Goal: Transaction & Acquisition: Purchase product/service

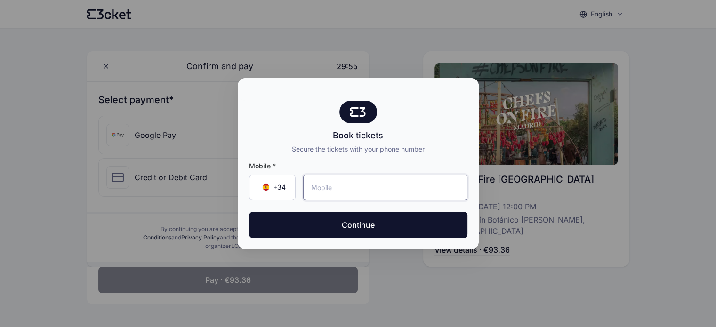
click at [322, 182] on input "tel" at bounding box center [385, 188] width 164 height 26
type input "627 81 37 31"
click at [249, 212] on button "Continue" at bounding box center [358, 225] width 219 height 26
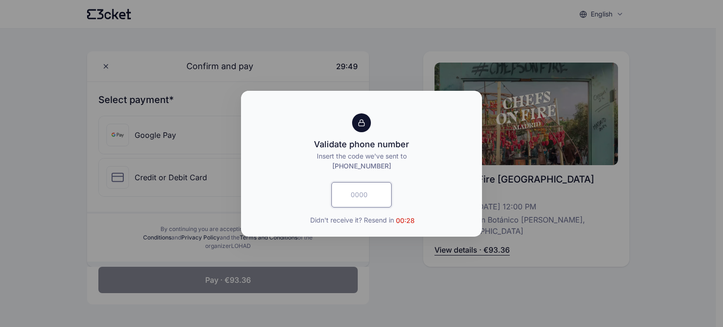
click at [354, 195] on input "text" at bounding box center [362, 194] width 60 height 25
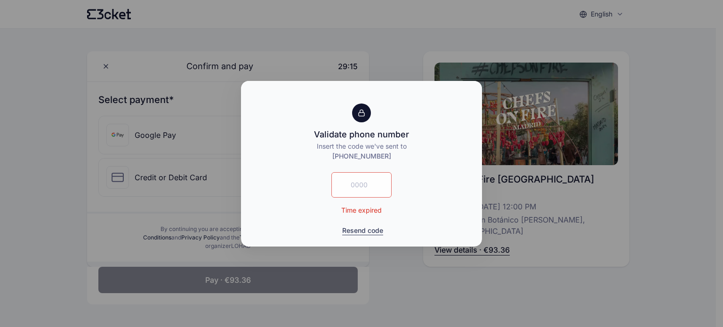
click at [373, 229] on button "Resend code" at bounding box center [362, 230] width 41 height 9
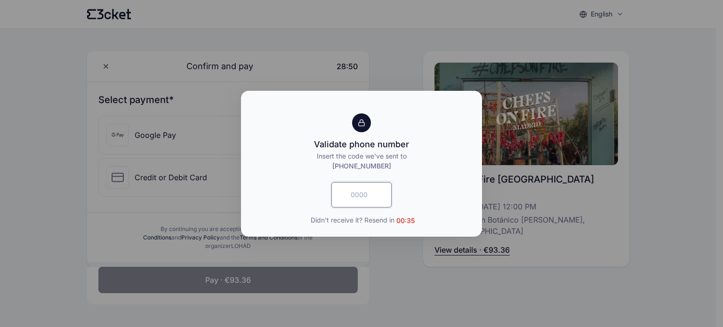
click at [370, 200] on input "text" at bounding box center [362, 194] width 60 height 25
type input "2785"
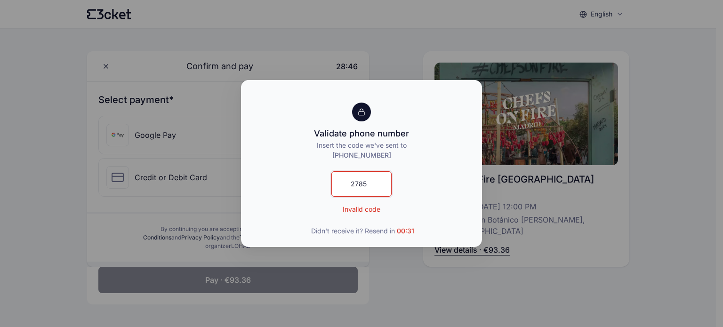
click at [375, 194] on input "2785" at bounding box center [362, 183] width 60 height 25
click at [371, 230] on button "Resend code" at bounding box center [362, 230] width 41 height 9
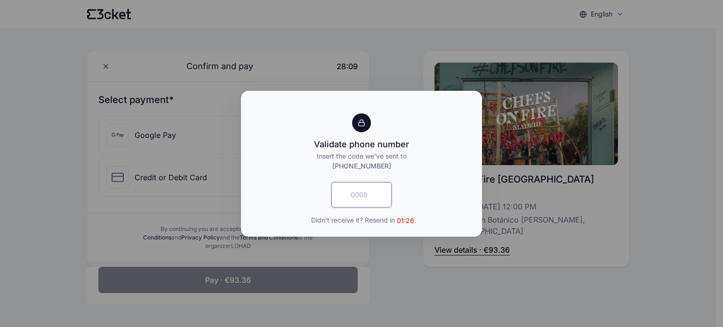
click at [366, 189] on input "text" at bounding box center [362, 194] width 60 height 25
type input "5917"
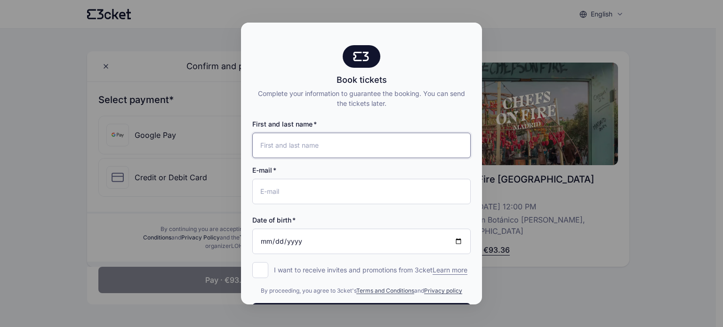
click at [347, 146] on input "First and last name" at bounding box center [361, 145] width 219 height 25
type input "[PERSON_NAME]"
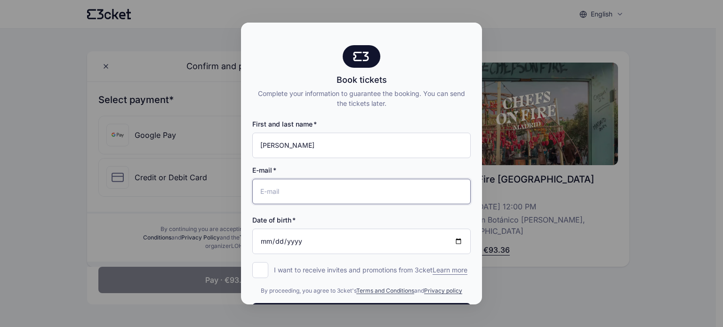
type input "[EMAIL_ADDRESS][DOMAIN_NAME]"
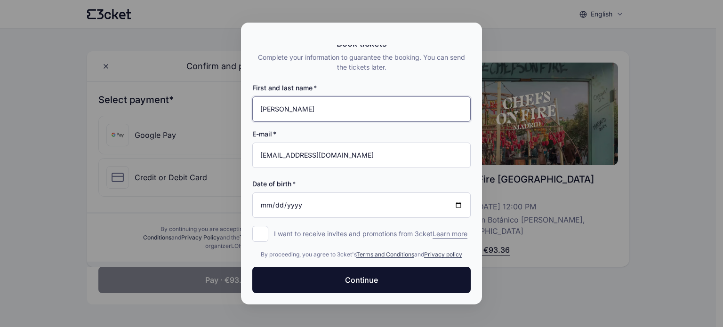
scroll to position [45, 0]
click at [323, 199] on input "Date of birth" at bounding box center [361, 205] width 219 height 25
type input "[DATE]"
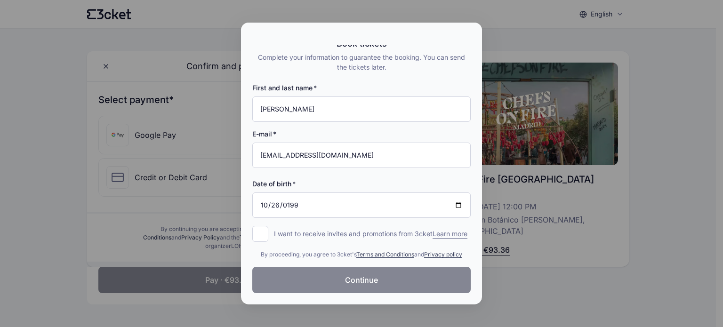
click at [349, 278] on span "Continue" at bounding box center [361, 280] width 33 height 11
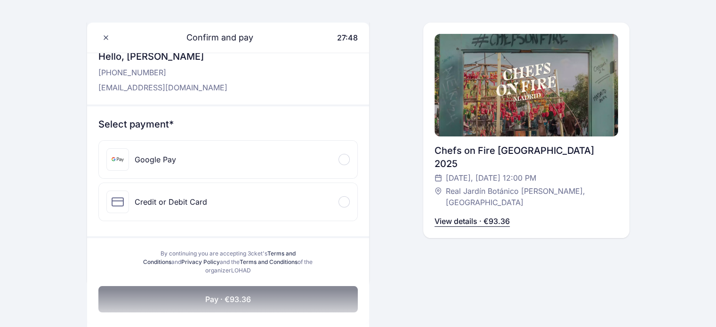
scroll to position [94, 0]
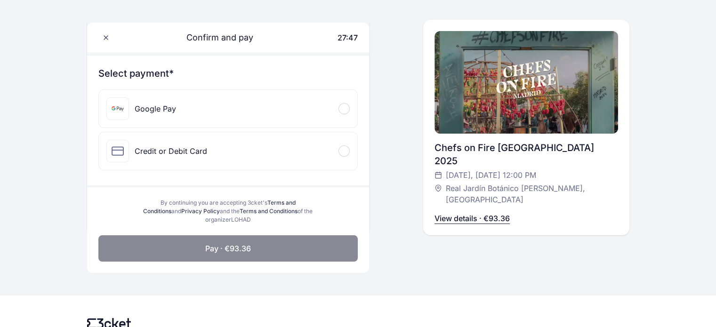
click at [251, 152] on div "Credit or Debit Card" at bounding box center [228, 151] width 259 height 38
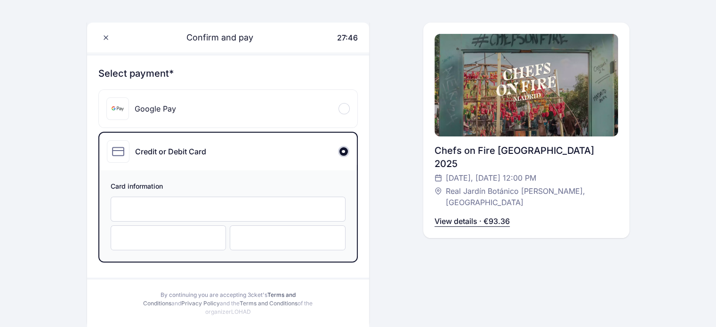
click at [231, 214] on div at bounding box center [228, 209] width 235 height 25
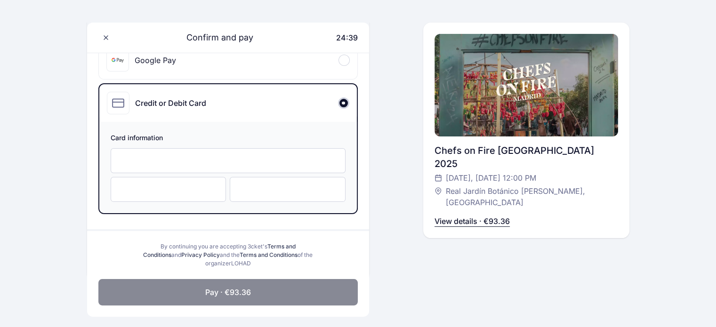
scroll to position [141, 0]
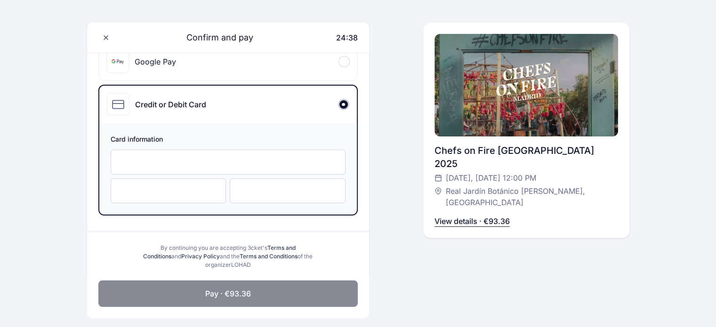
click at [228, 155] on div at bounding box center [228, 162] width 235 height 25
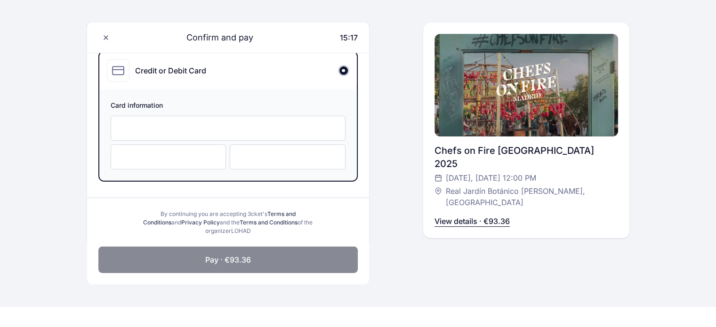
scroll to position [97, 0]
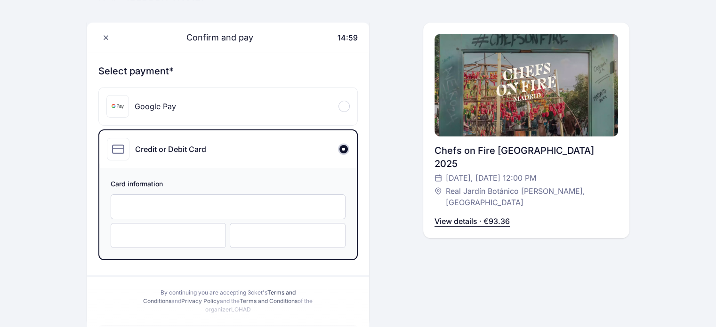
drag, startPoint x: 258, startPoint y: 218, endPoint x: 254, endPoint y: 223, distance: 5.7
click at [256, 220] on div "Card information" at bounding box center [228, 213] width 258 height 91
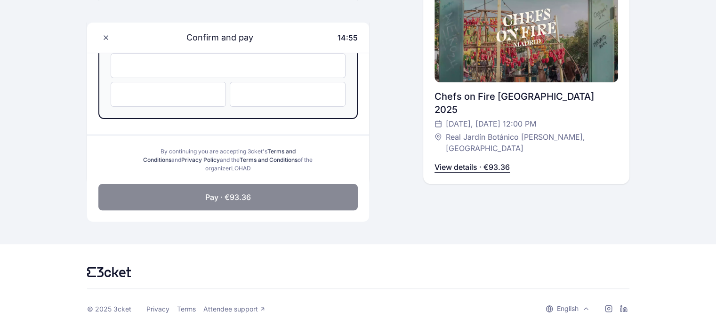
click at [268, 200] on button "Pay · €93.36" at bounding box center [227, 197] width 259 height 26
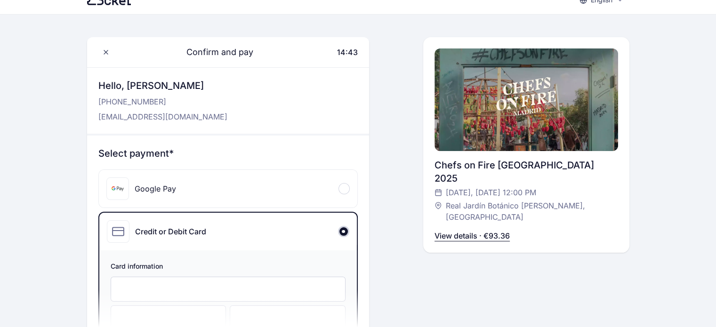
scroll to position [0, 0]
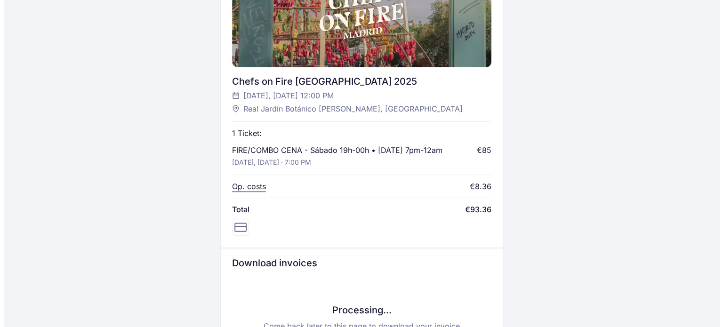
scroll to position [283, 0]
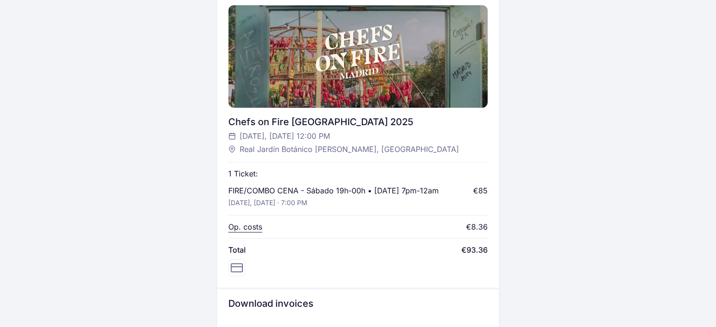
click at [260, 227] on p "Op. costs" at bounding box center [245, 226] width 34 height 11
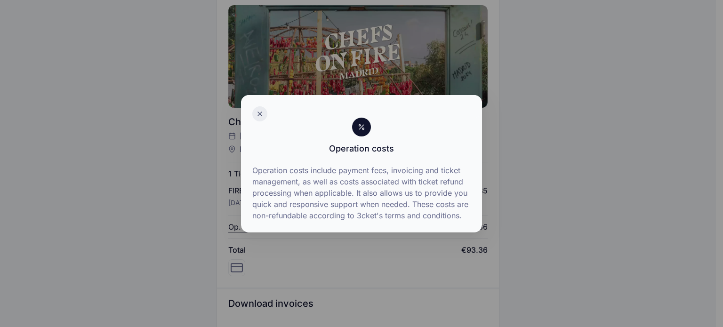
click at [259, 117] on icon at bounding box center [260, 114] width 8 height 8
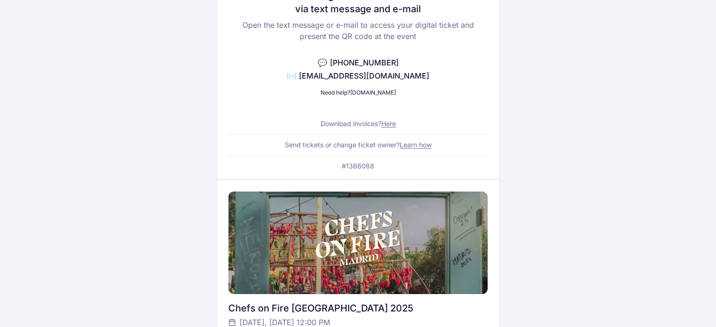
scroll to position [0, 0]
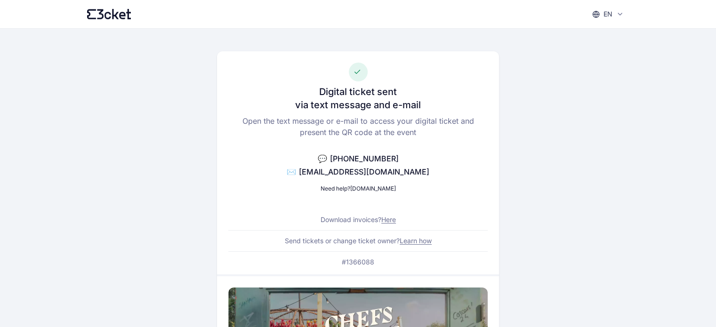
click at [363, 190] on link "help.3cket.com" at bounding box center [373, 188] width 46 height 7
